Goal: Information Seeking & Learning: Check status

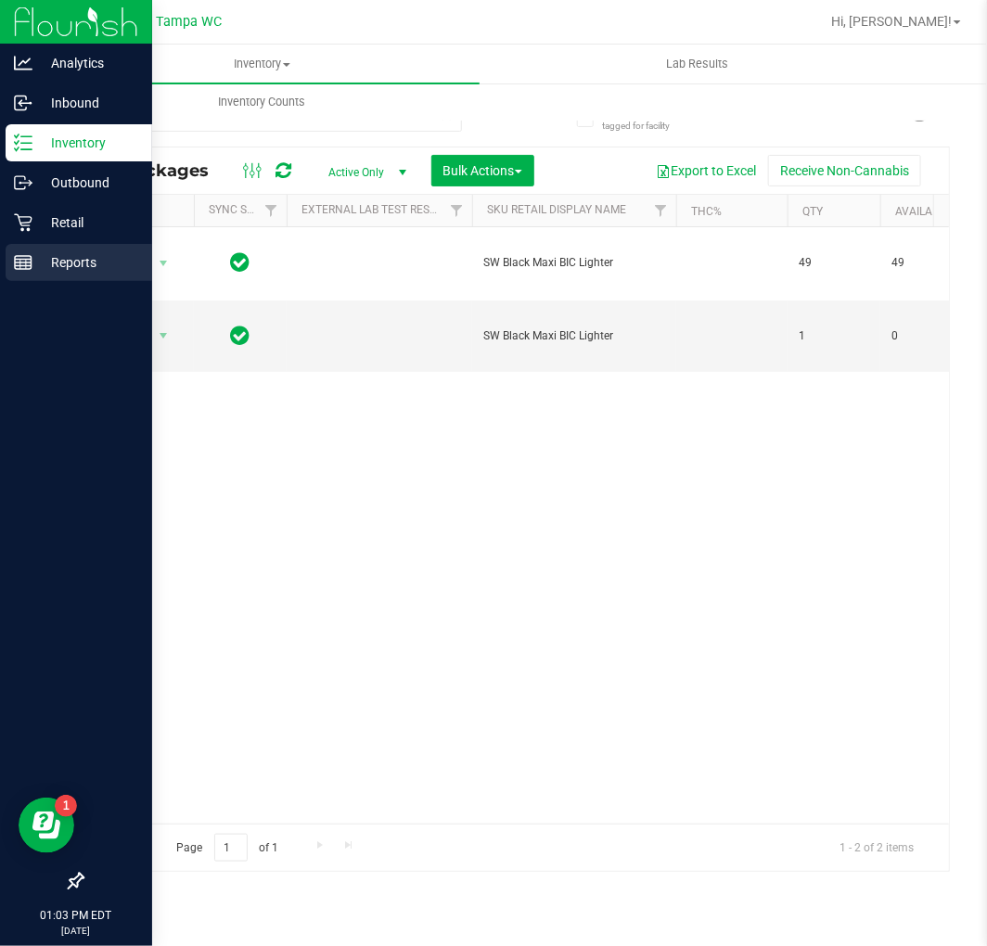
click at [39, 266] on p "Reports" at bounding box center [87, 262] width 111 height 22
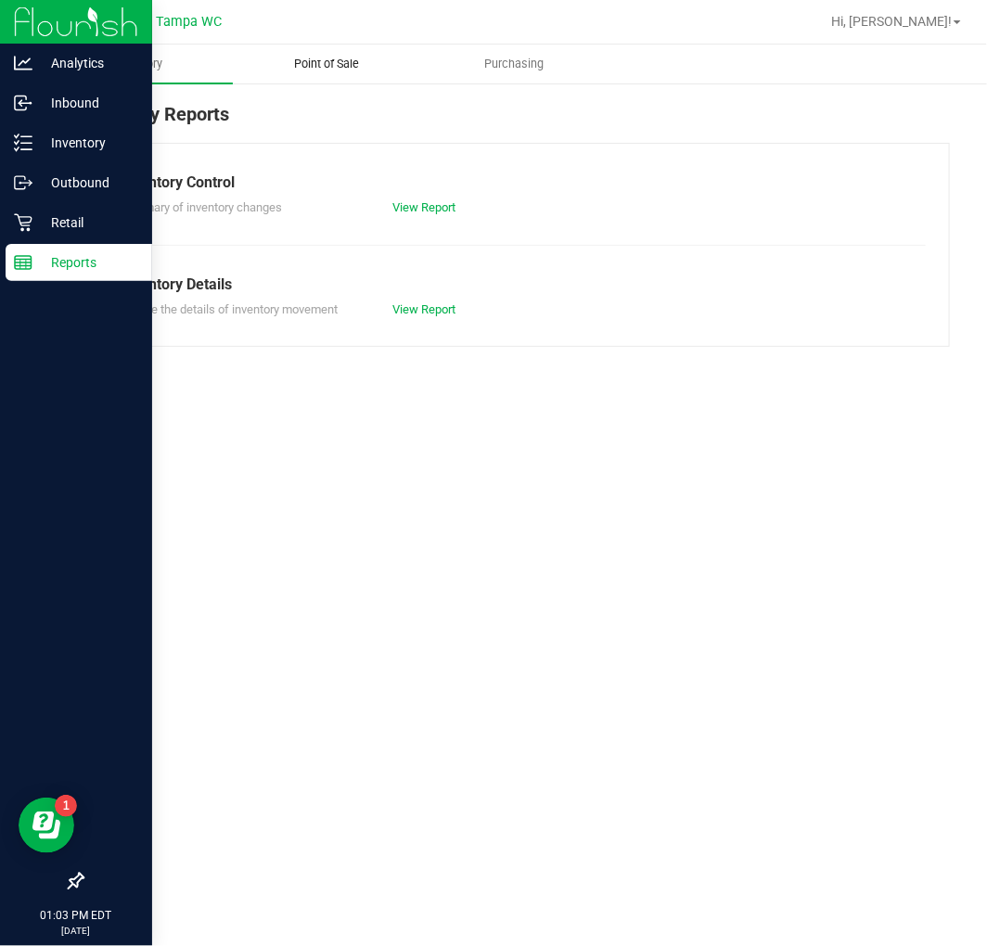
click at [332, 66] on span "Point of Sale" at bounding box center [326, 64] width 115 height 17
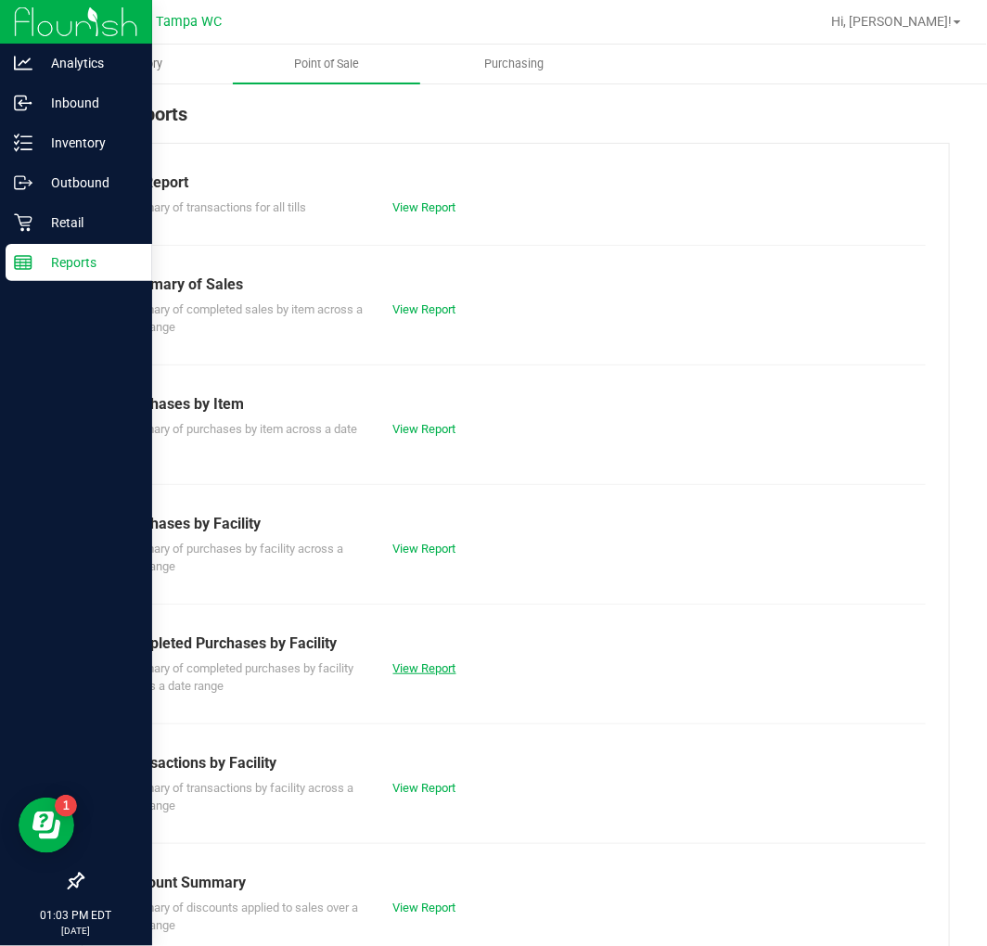
click at [438, 665] on link "View Report" at bounding box center [424, 668] width 63 height 14
